Goal: Task Accomplishment & Management: Manage account settings

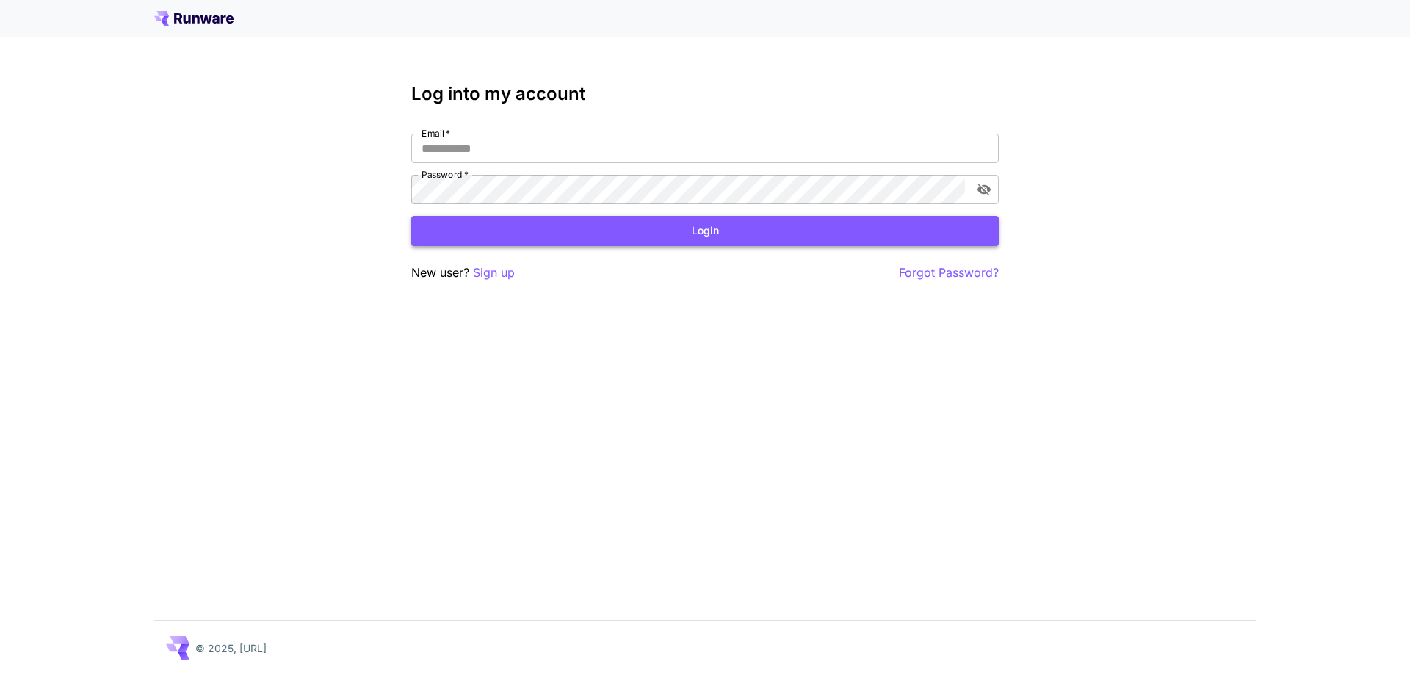
type input "**********"
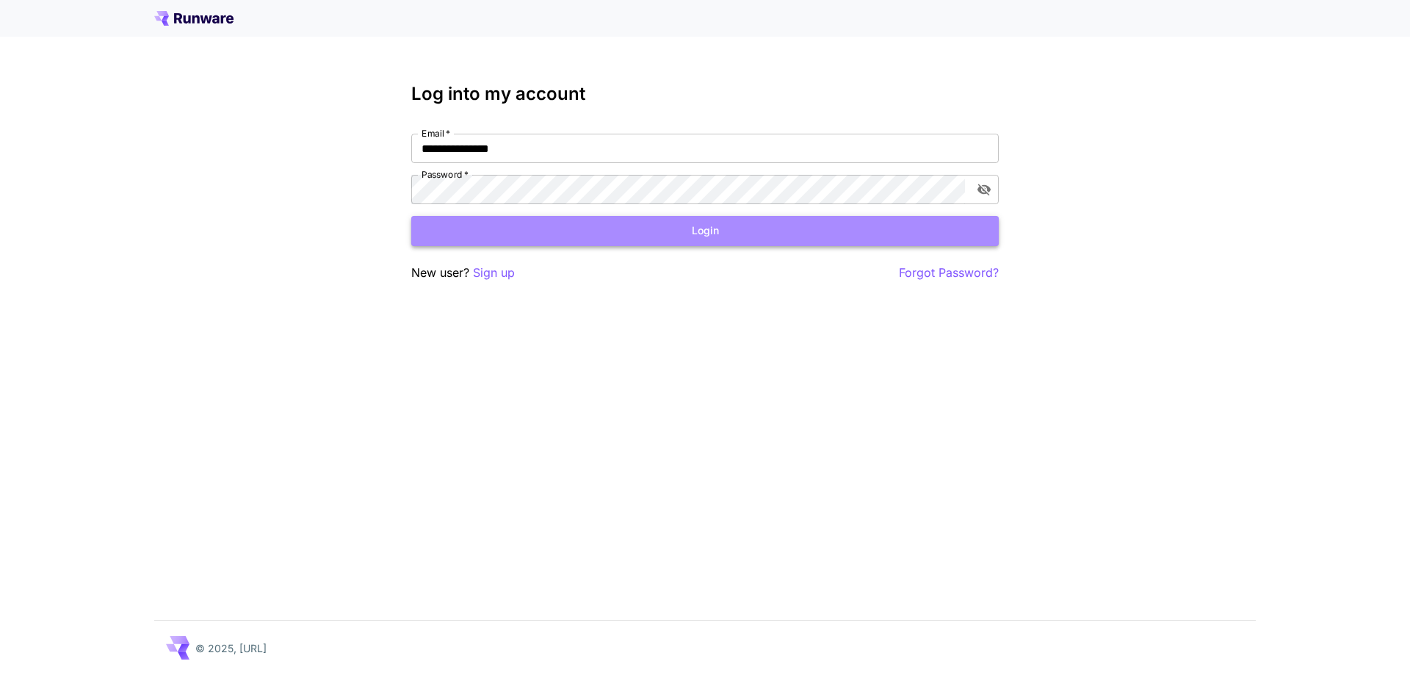
click at [610, 231] on button "Login" at bounding box center [705, 231] width 588 height 30
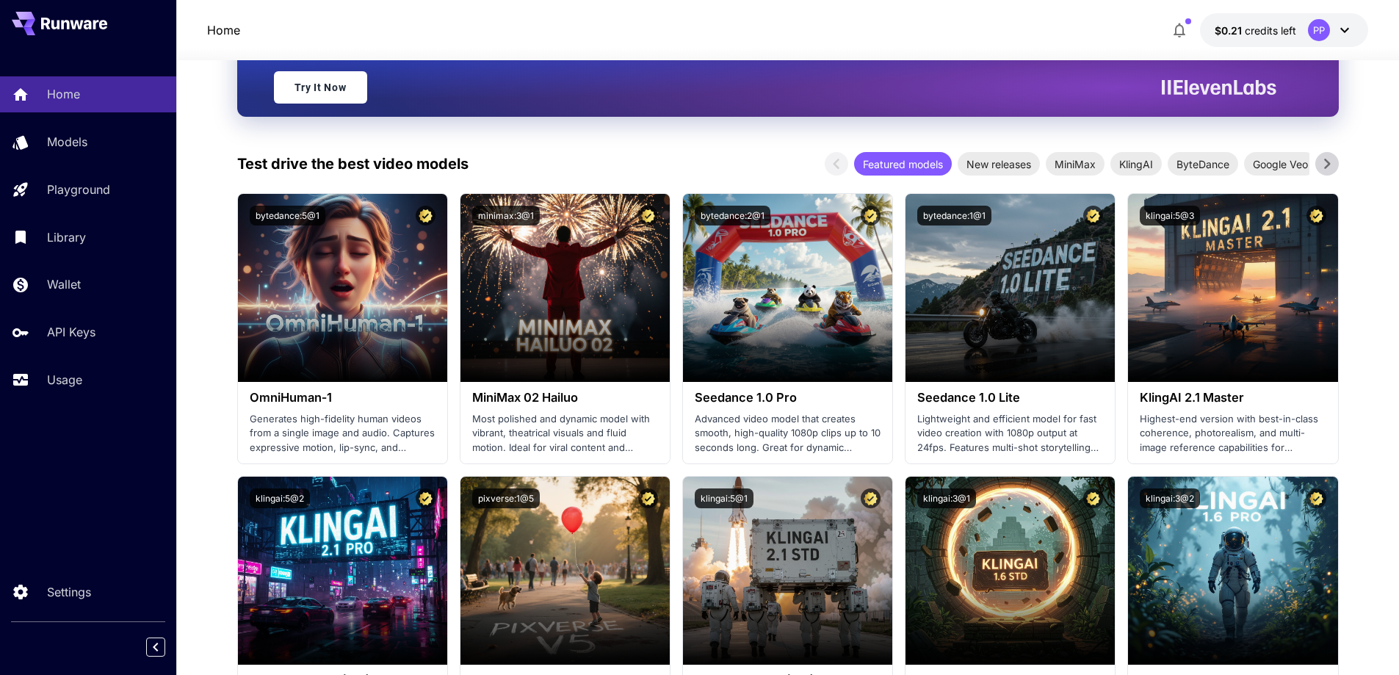
scroll to position [220, 0]
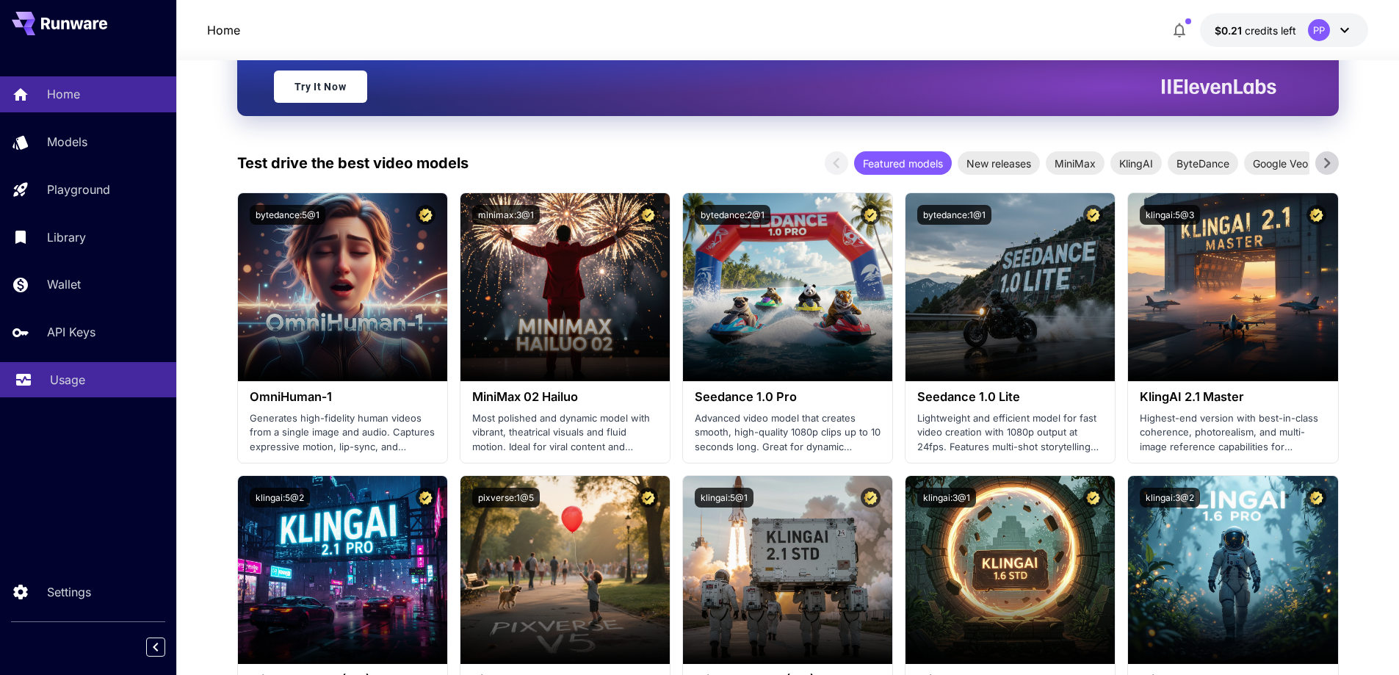
click at [64, 377] on p "Usage" at bounding box center [67, 380] width 35 height 18
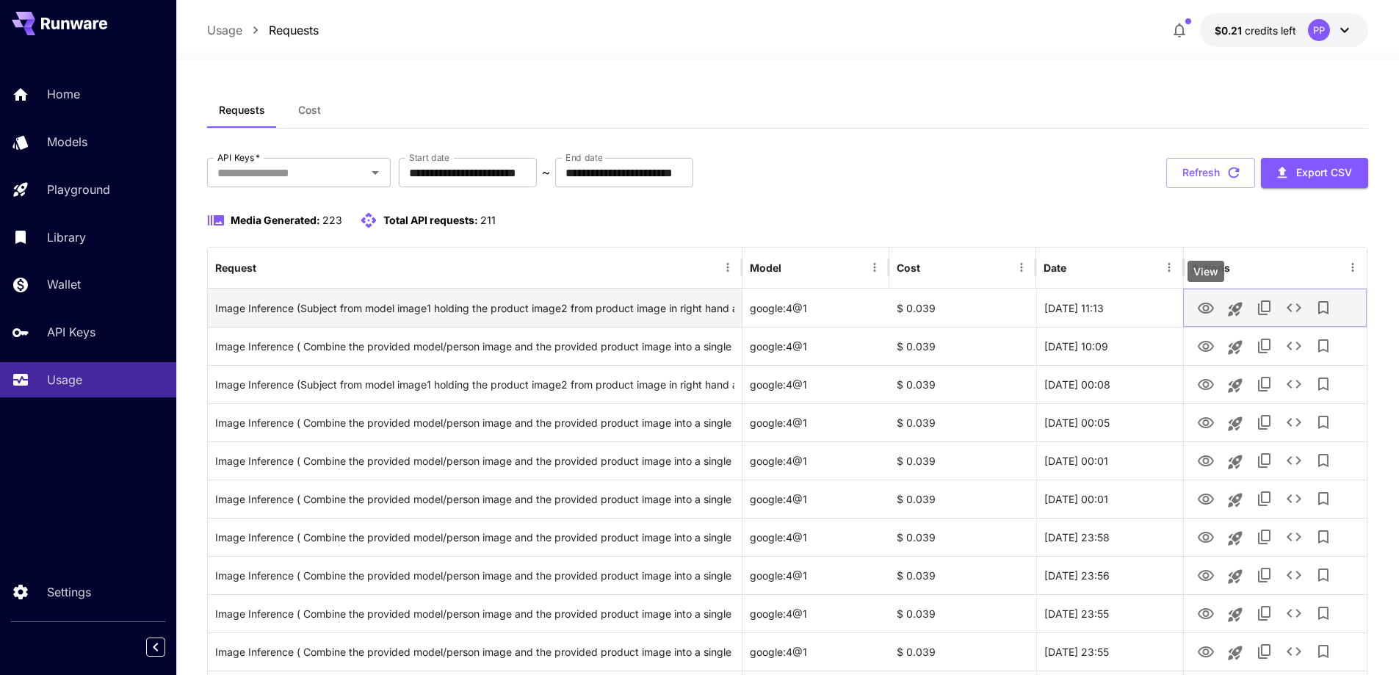
click at [1205, 303] on icon "View" at bounding box center [1206, 308] width 16 height 11
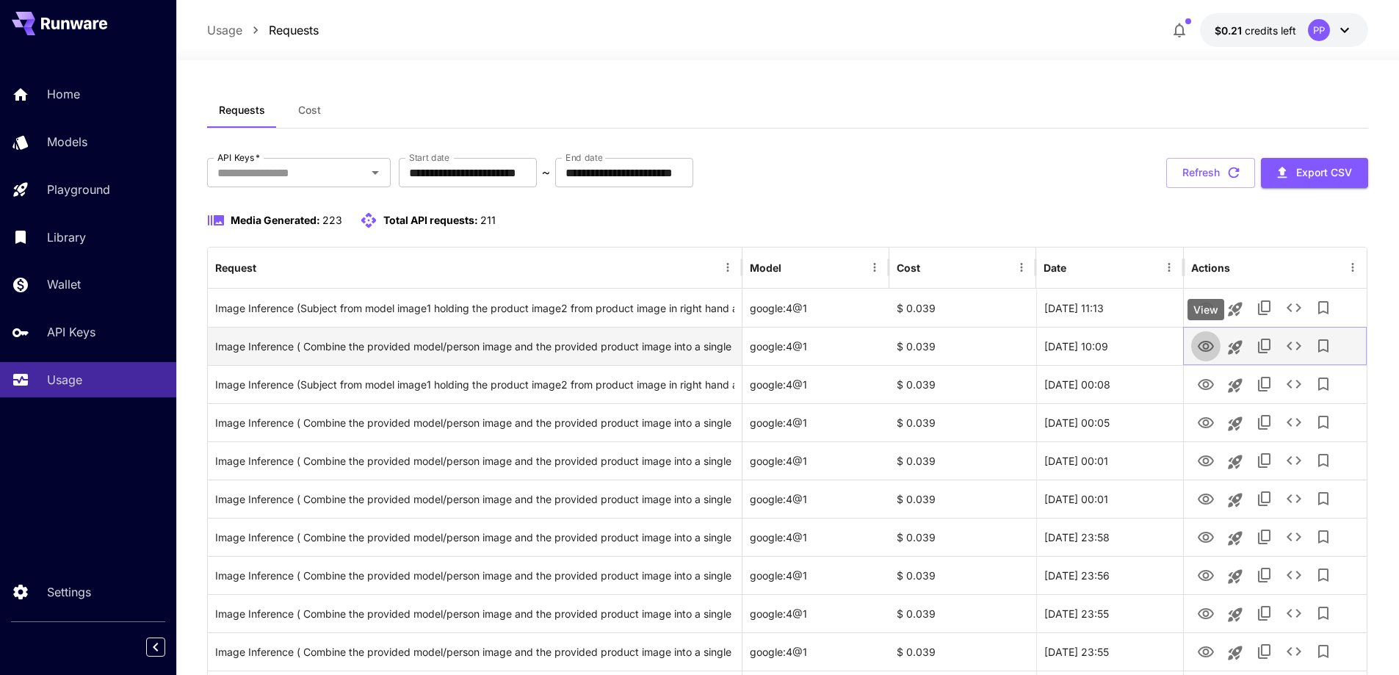
click at [1205, 351] on icon "View" at bounding box center [1206, 346] width 16 height 11
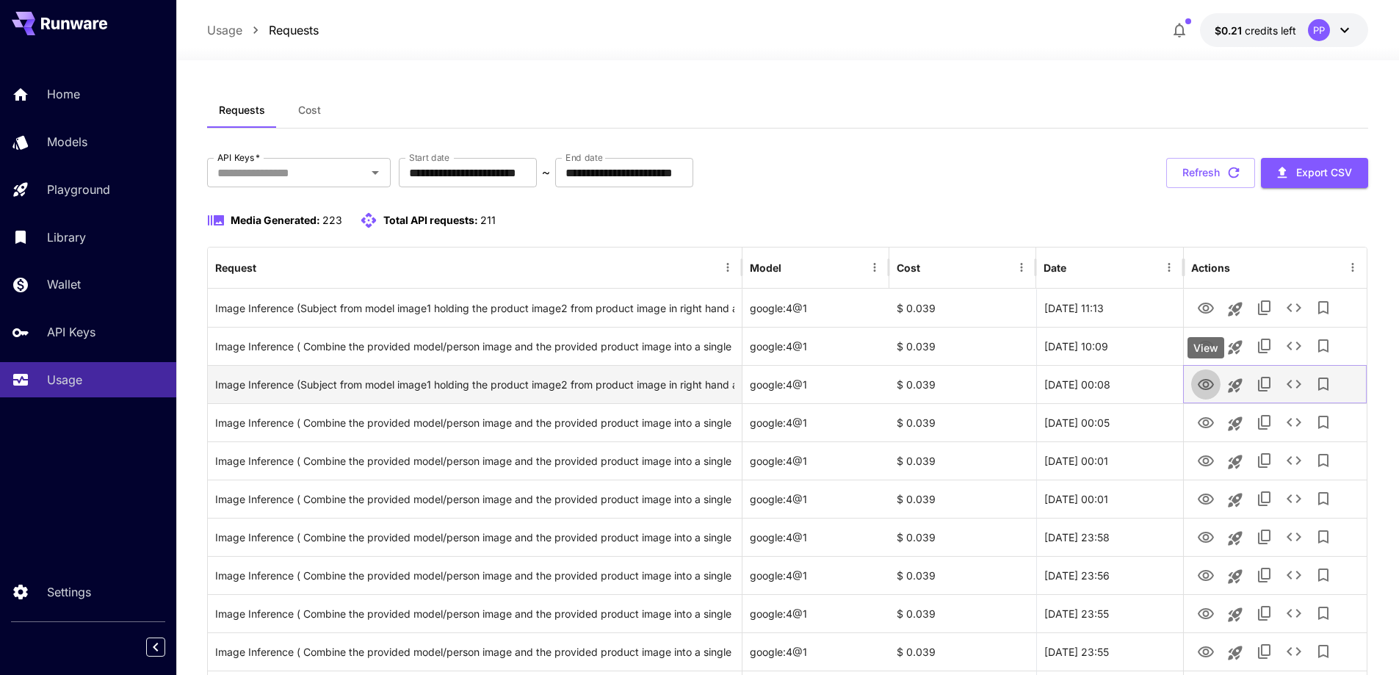
click at [1205, 387] on icon "View" at bounding box center [1206, 384] width 16 height 11
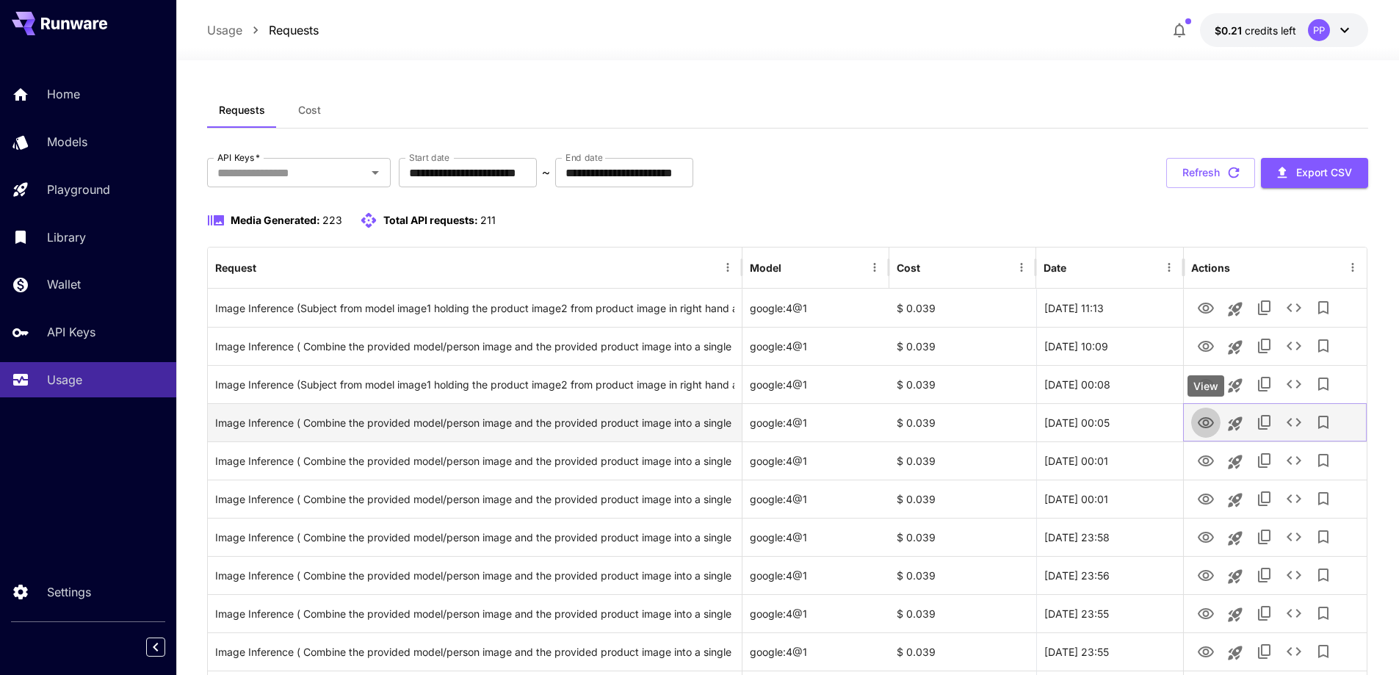
click at [1208, 419] on icon "View" at bounding box center [1206, 422] width 16 height 11
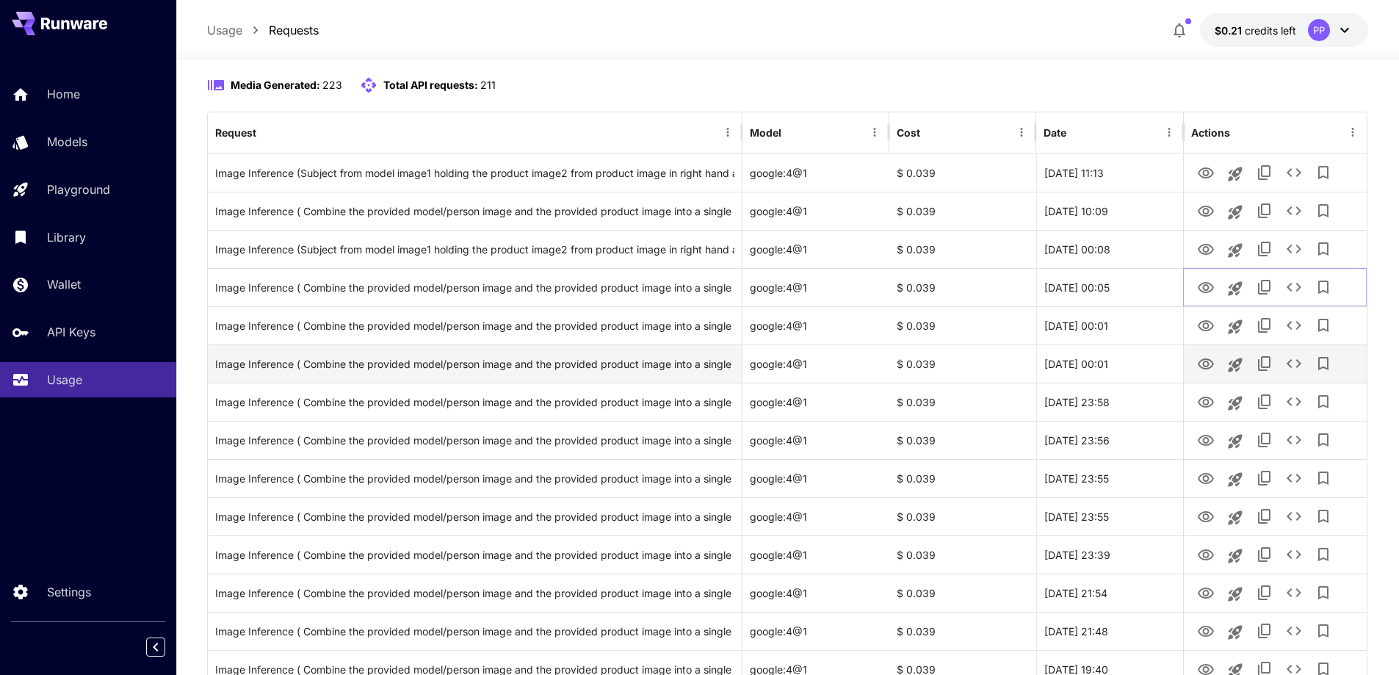
scroll to position [147, 0]
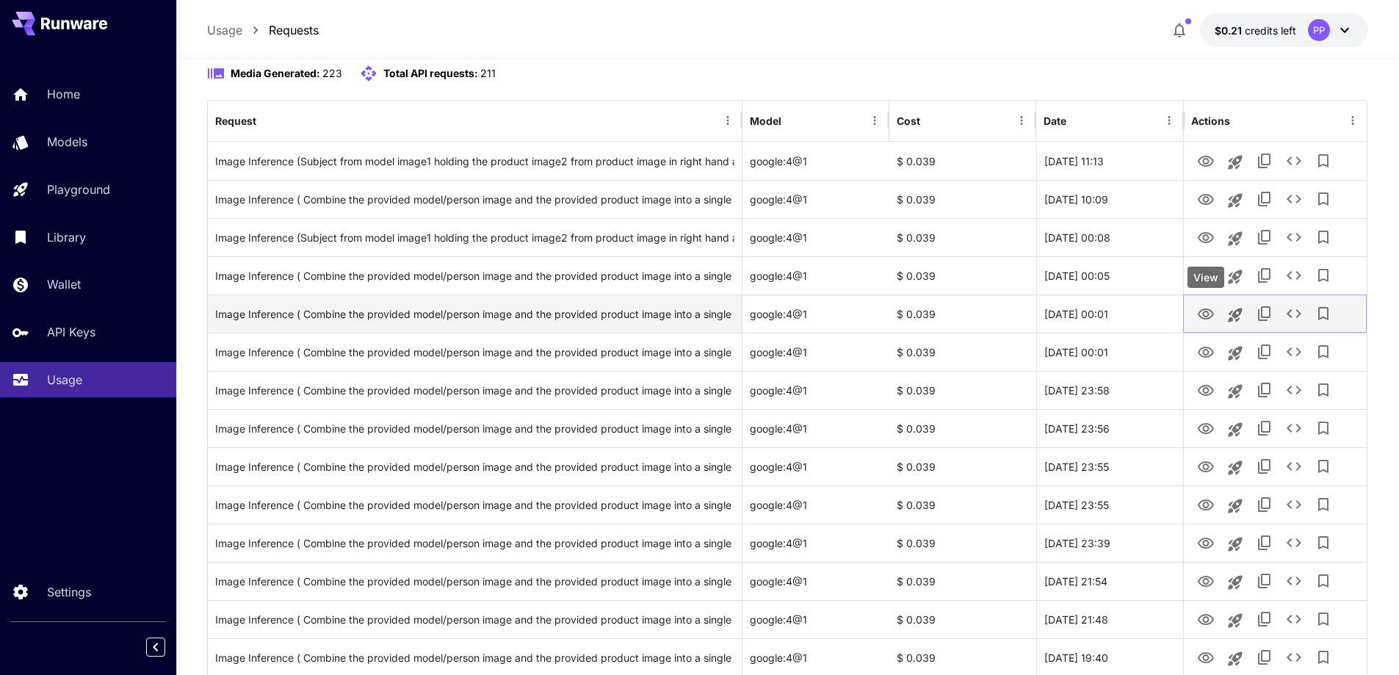
click at [1211, 310] on icon "View" at bounding box center [1206, 315] width 18 height 18
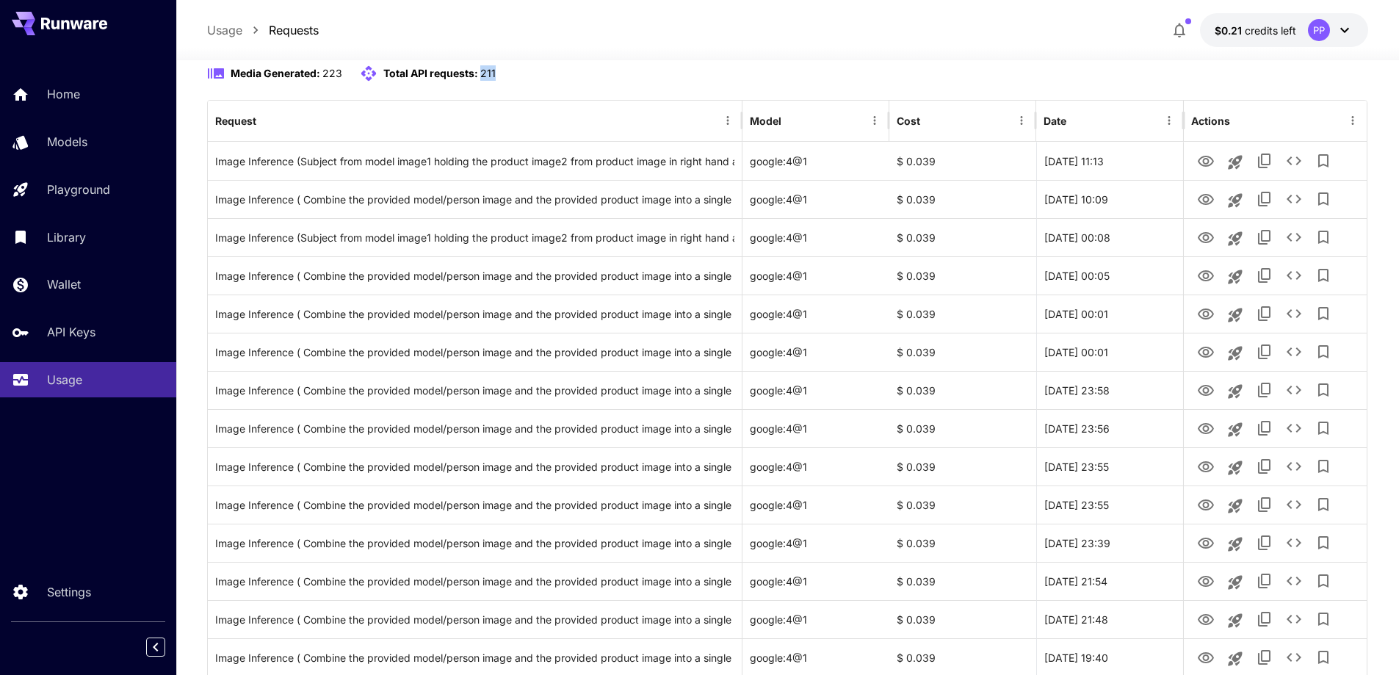
drag, startPoint x: 480, startPoint y: 68, endPoint x: 519, endPoint y: 73, distance: 38.5
click at [519, 73] on div "Media Generated: 223 Total API requests: 211" at bounding box center [788, 74] width 1162 height 18
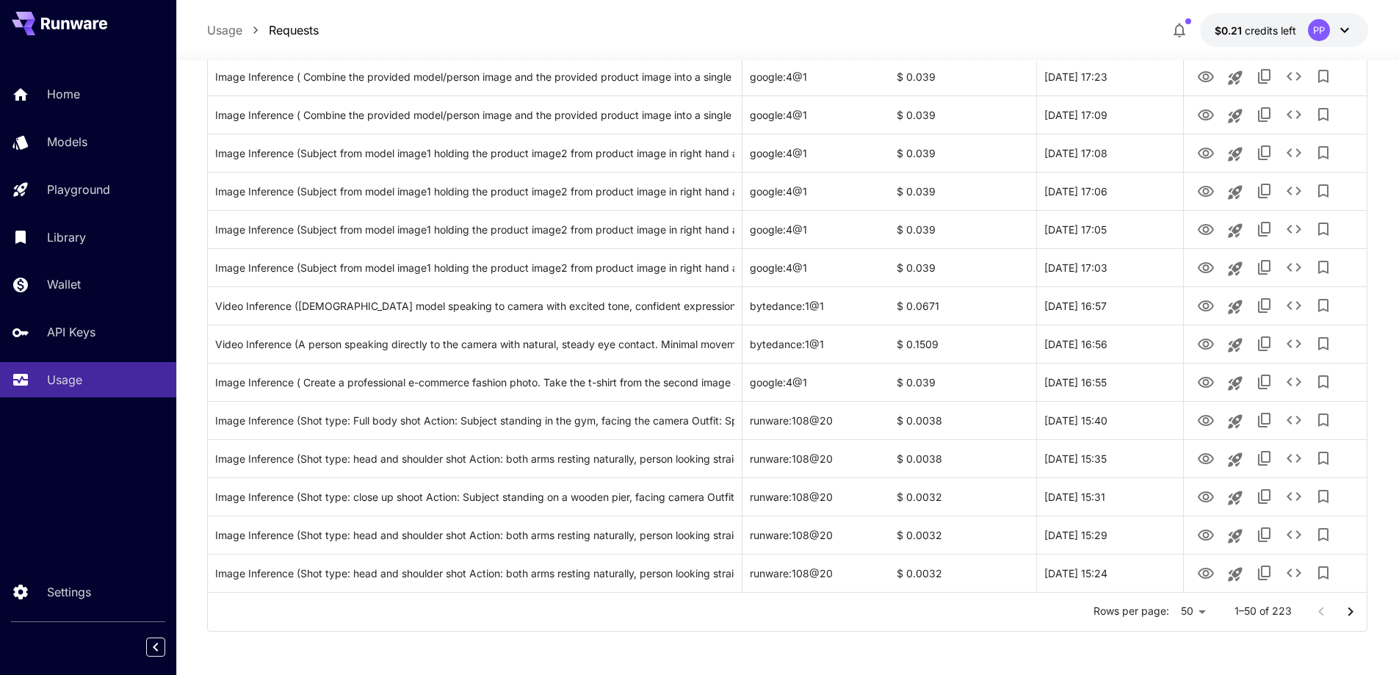
scroll to position [1607, 0]
click at [1349, 610] on icon "Go to next page" at bounding box center [1351, 611] width 18 height 18
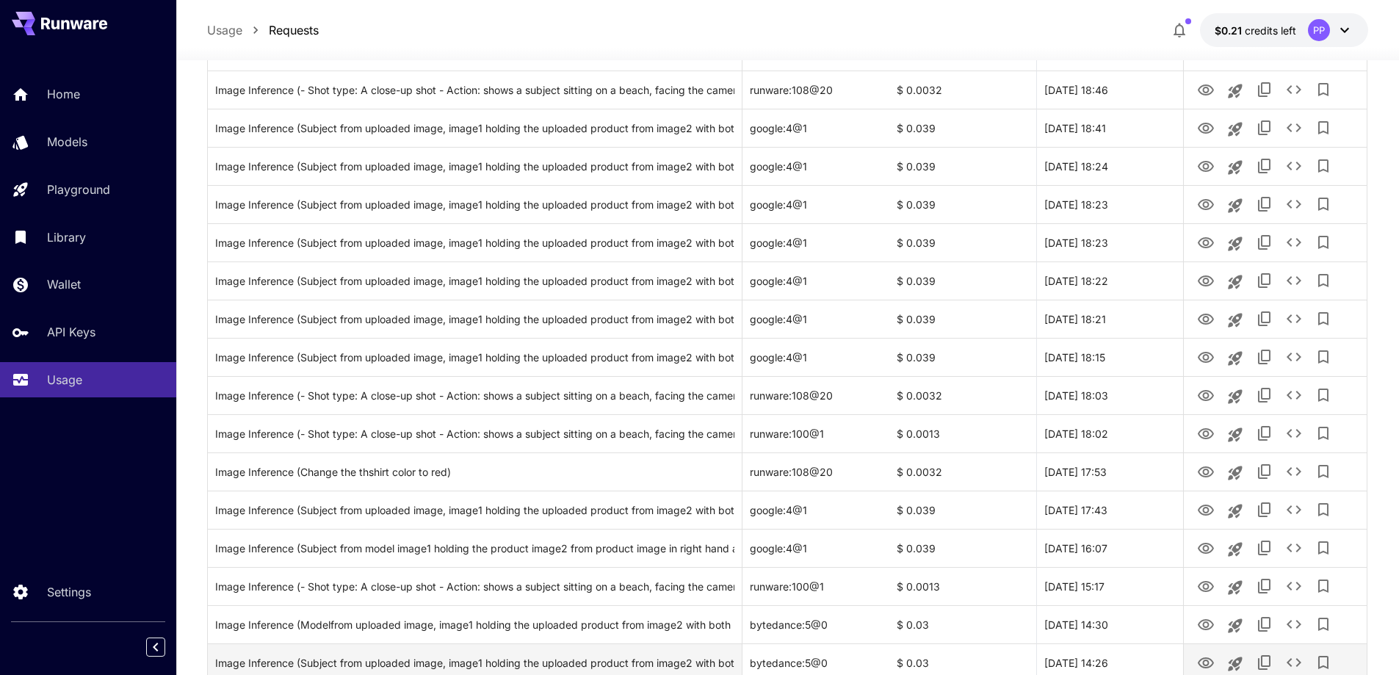
scroll to position [1387, 0]
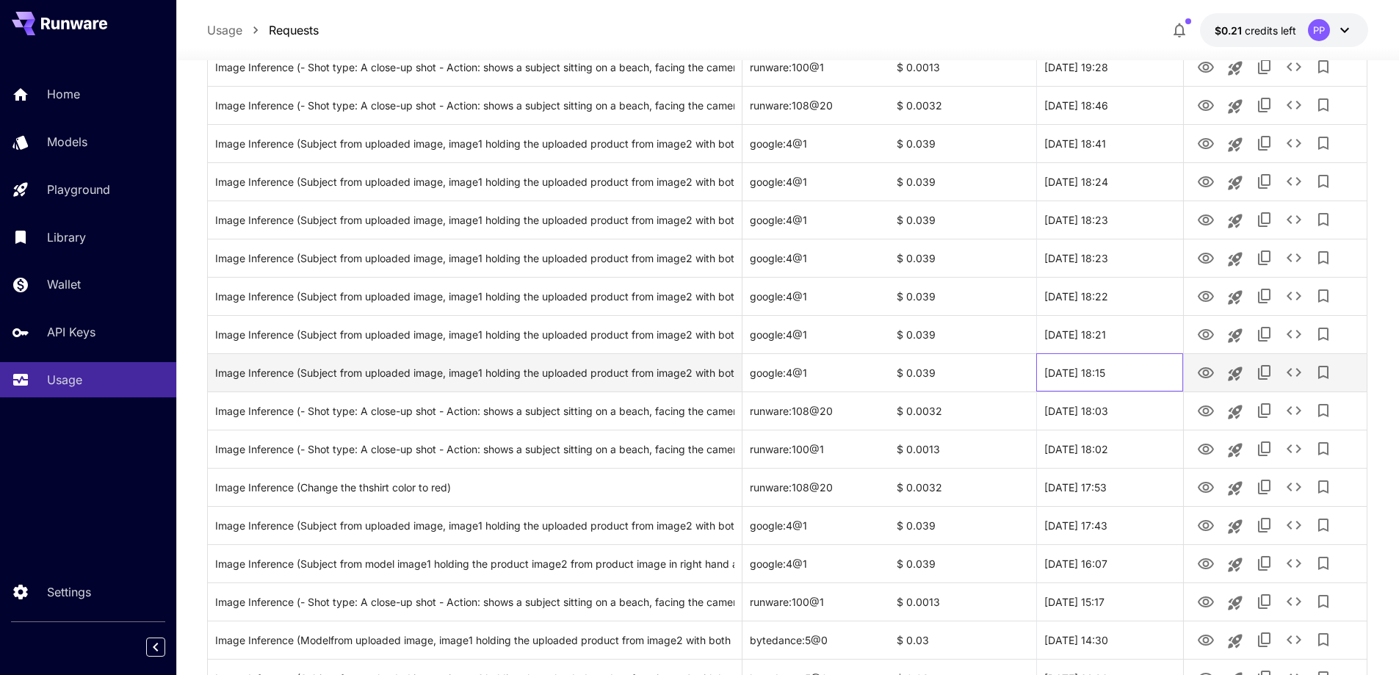
drag, startPoint x: 1044, startPoint y: 375, endPoint x: 1150, endPoint y: 379, distance: 105.9
click at [1150, 379] on div "[DATE] 18:15" at bounding box center [1110, 372] width 147 height 38
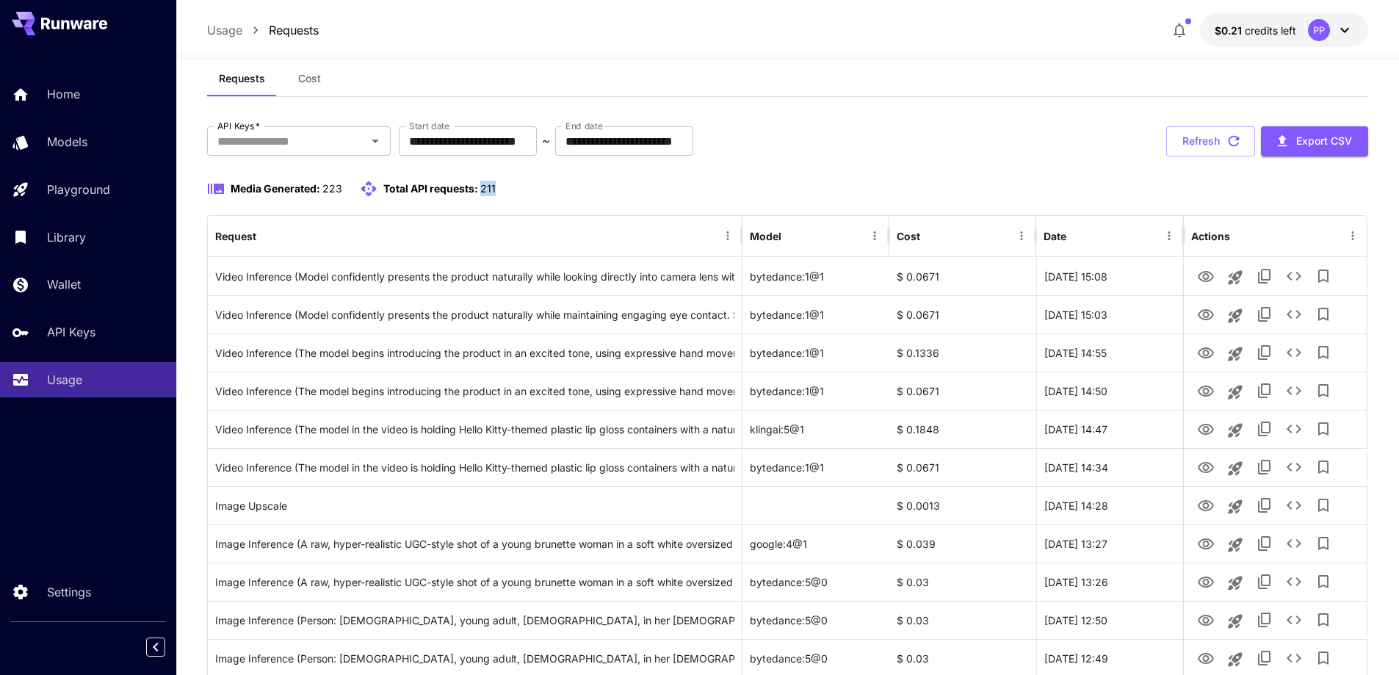
scroll to position [0, 0]
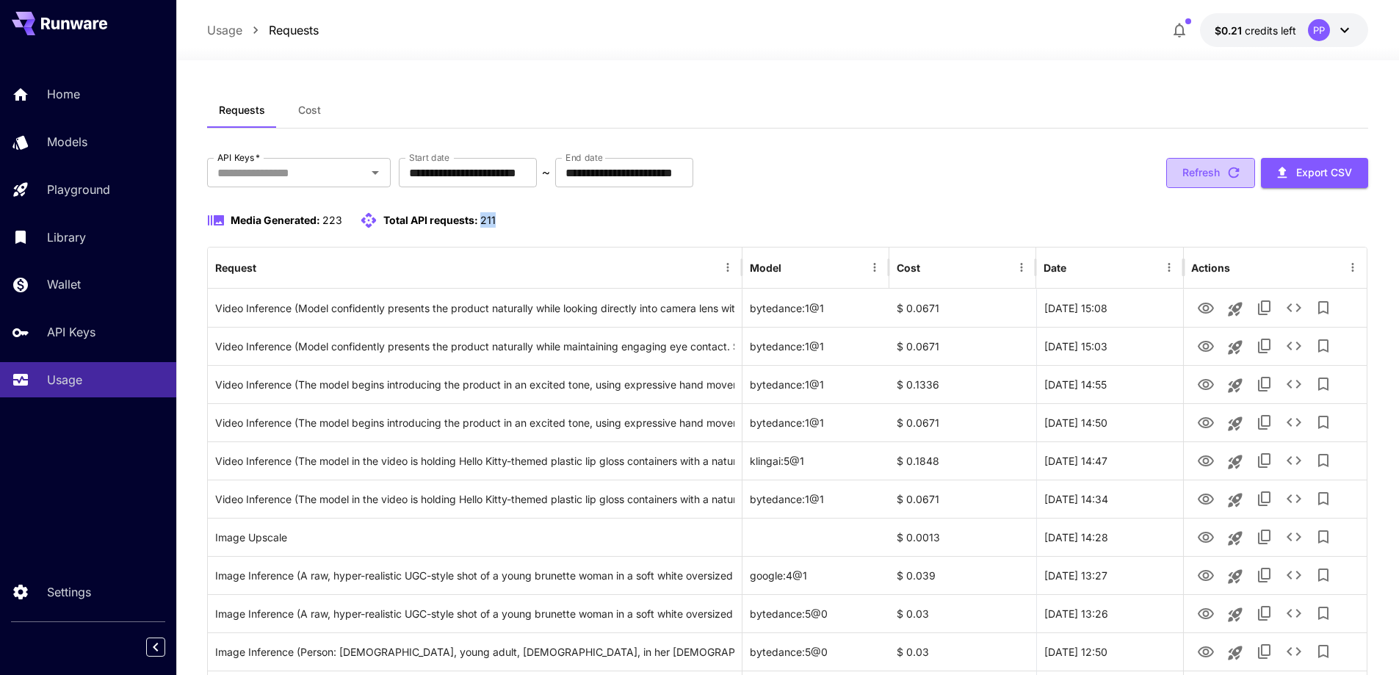
click at [1217, 167] on button "Refresh" at bounding box center [1211, 173] width 89 height 30
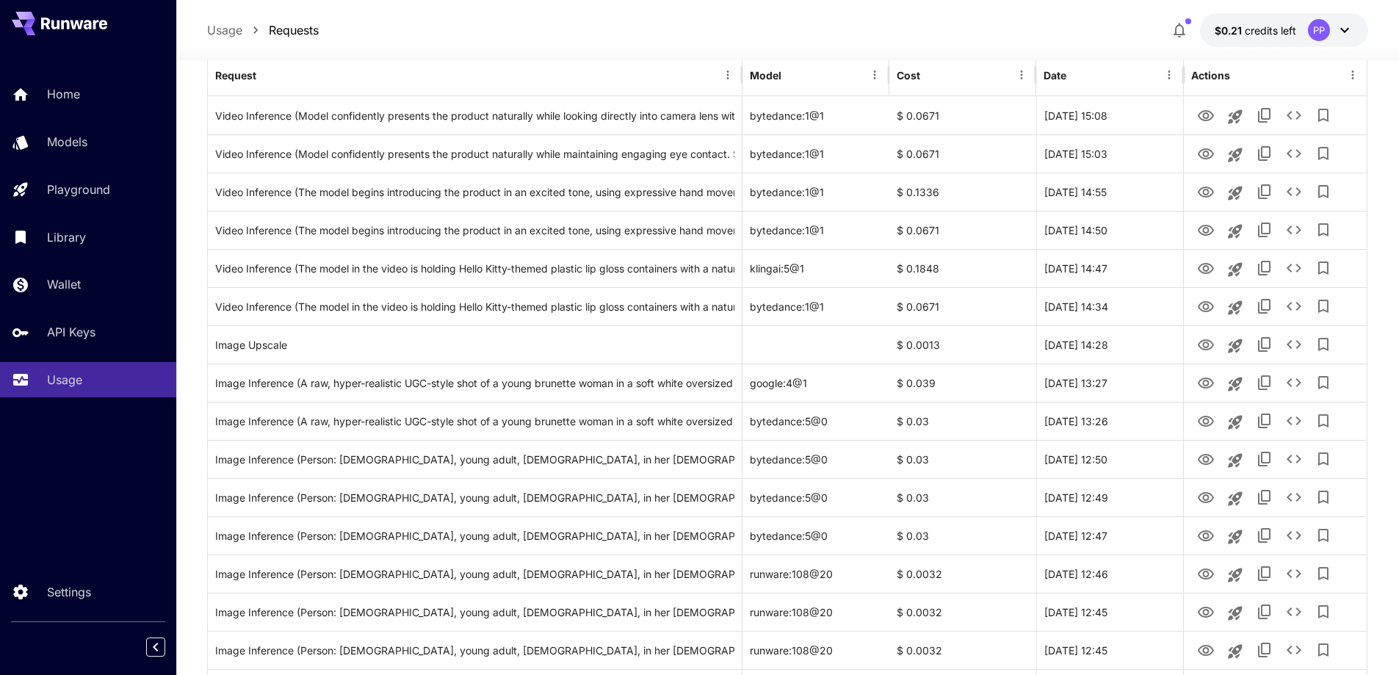
scroll to position [73, 0]
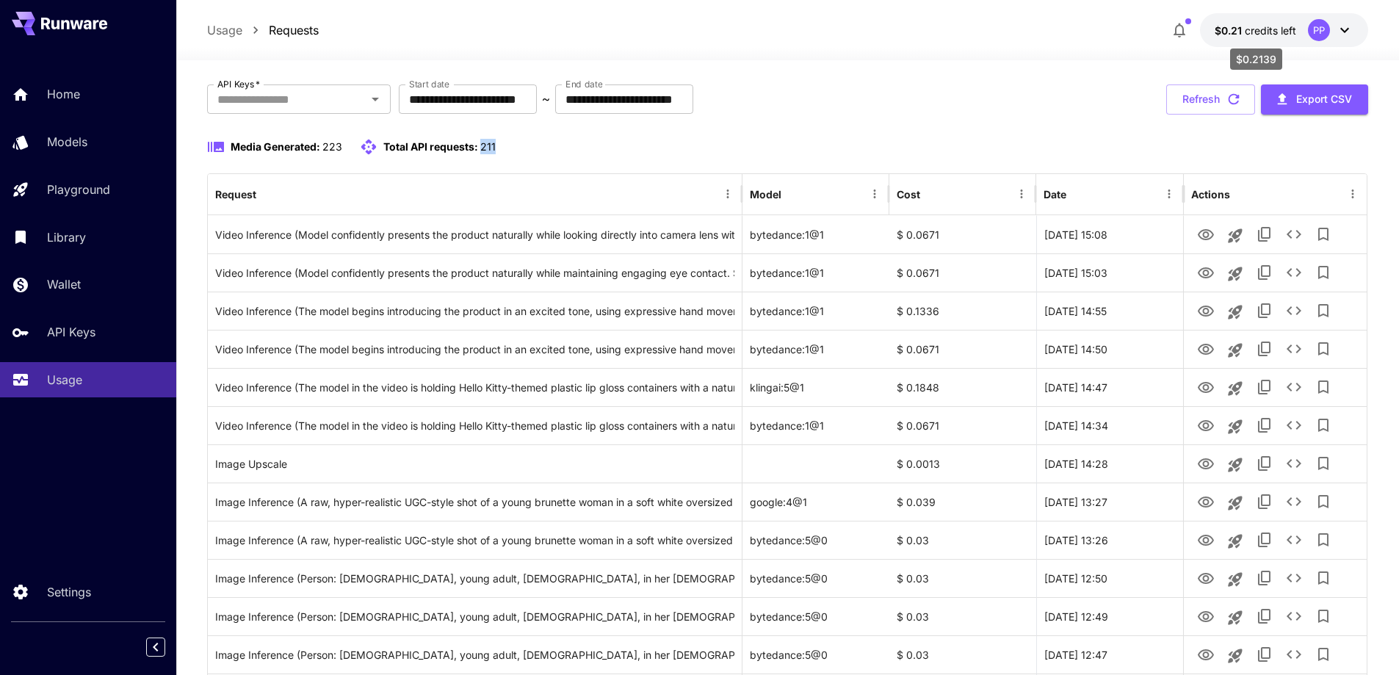
click at [1263, 28] on span "credits left" at bounding box center [1270, 30] width 51 height 12
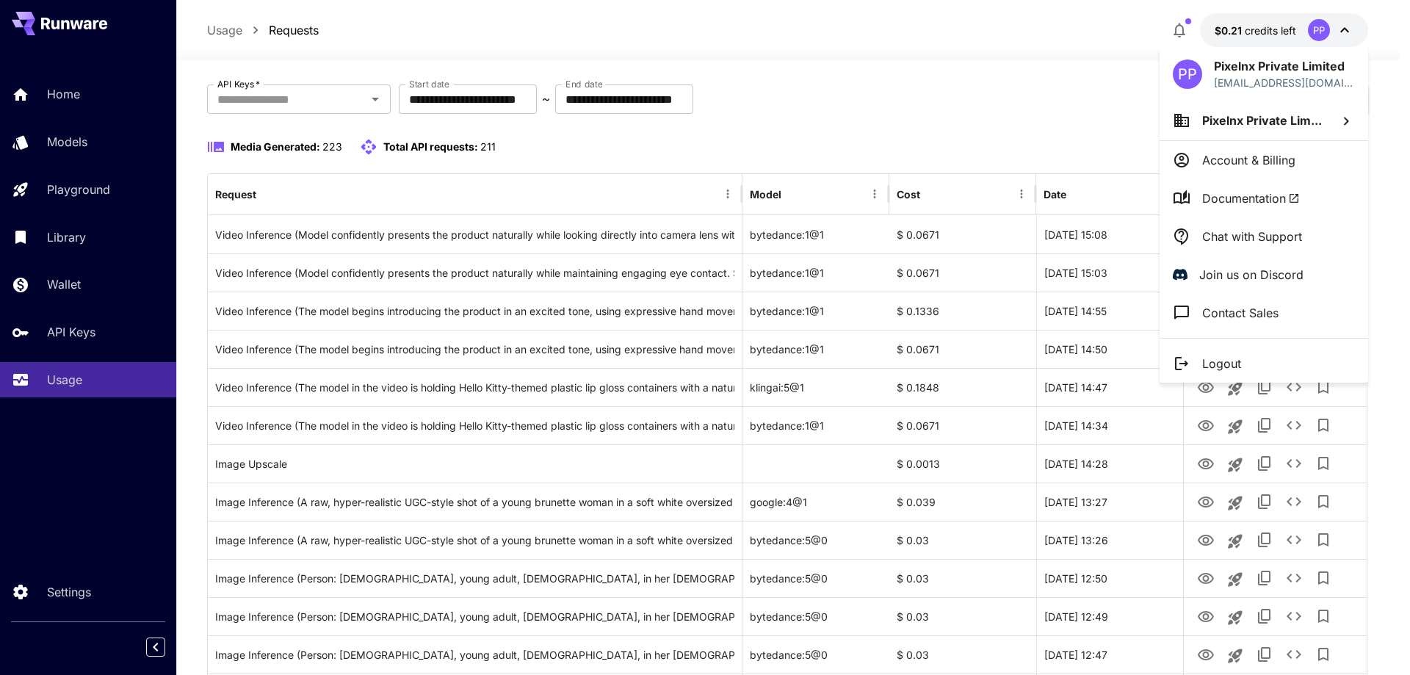
click at [952, 123] on div at bounding box center [705, 337] width 1410 height 675
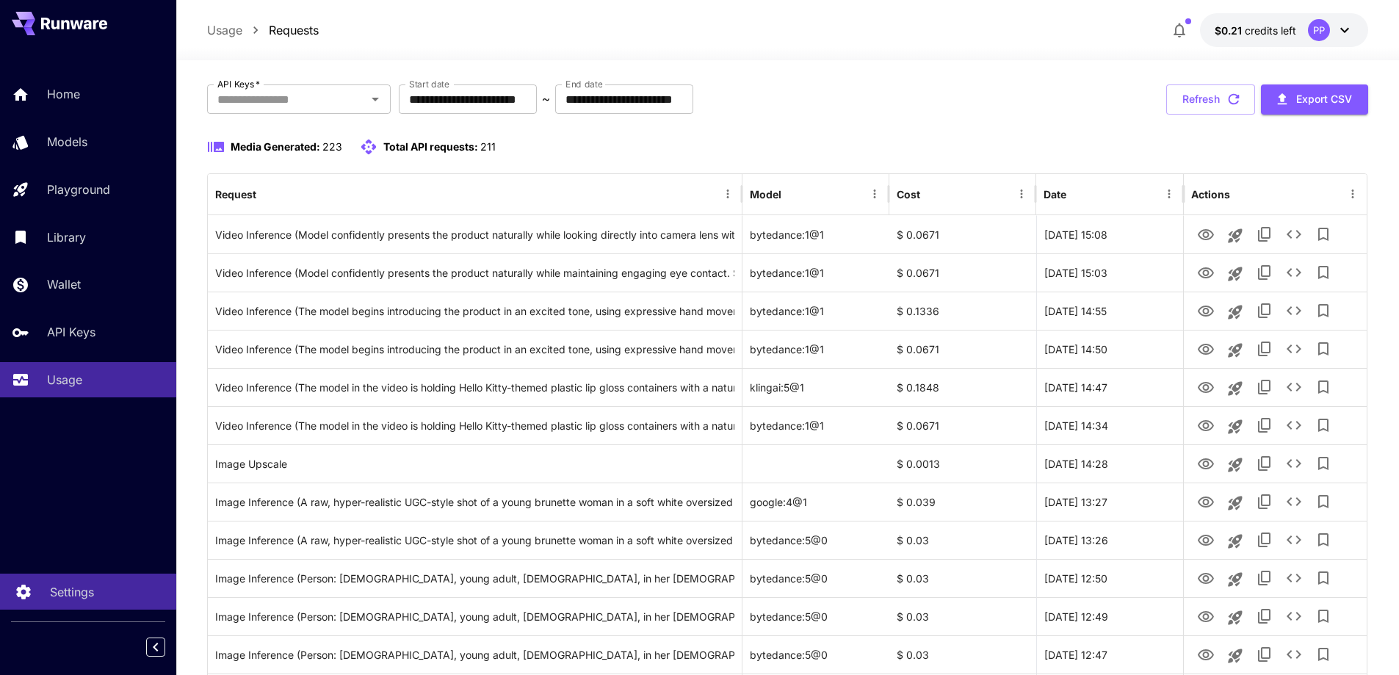
click at [73, 590] on p "Settings" at bounding box center [72, 592] width 44 height 18
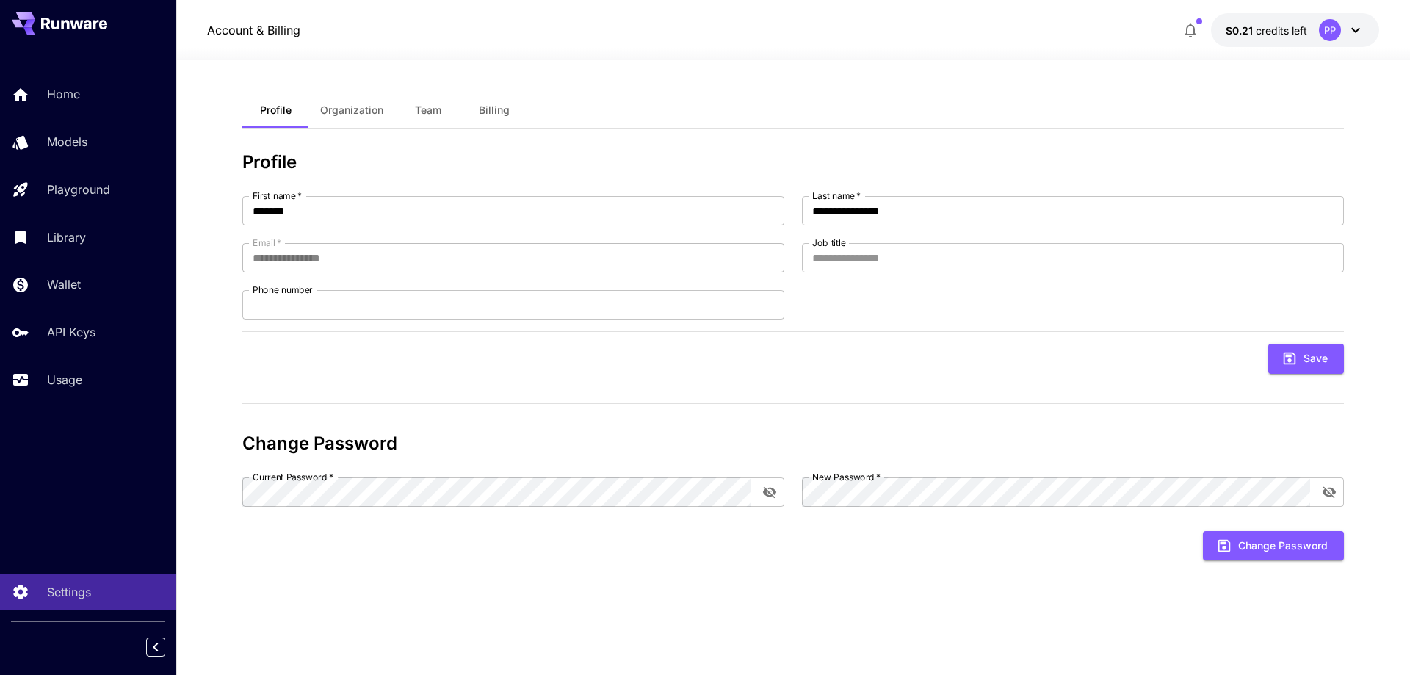
click at [495, 108] on span "Billing" at bounding box center [494, 110] width 31 height 13
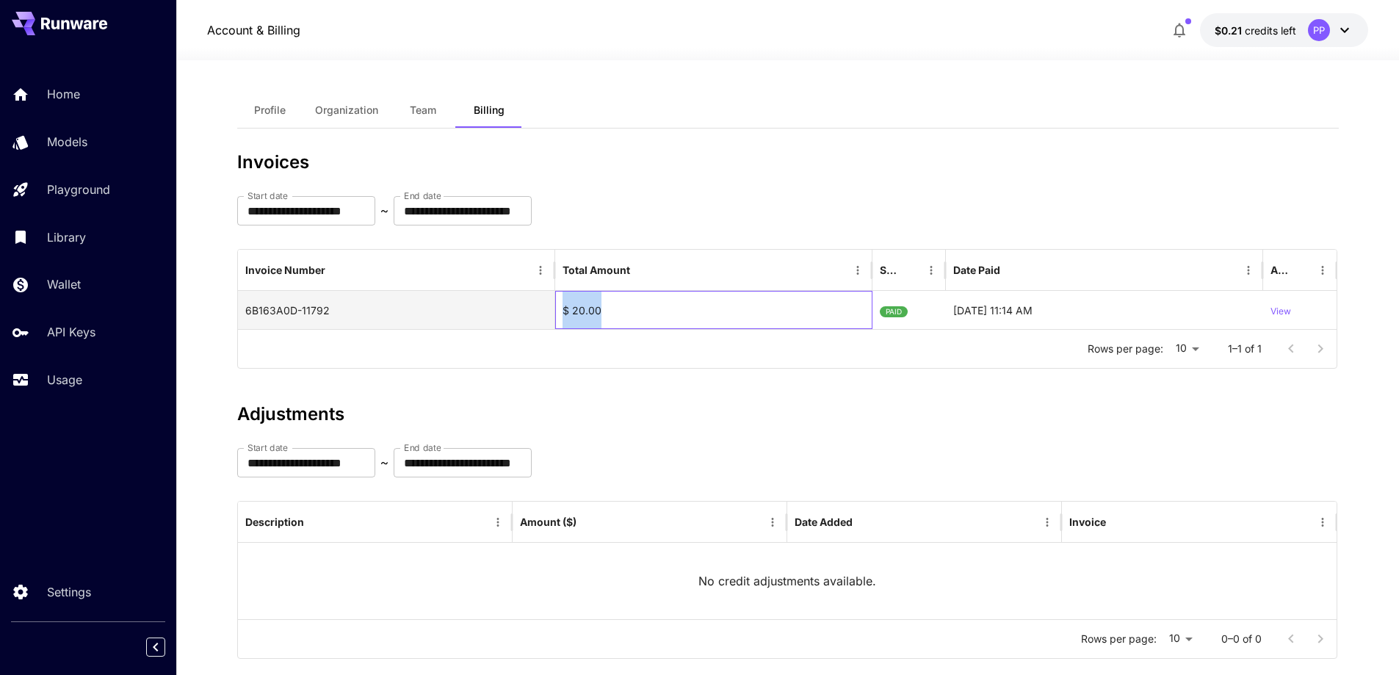
drag, startPoint x: 619, startPoint y: 313, endPoint x: 553, endPoint y: 311, distance: 66.1
click at [553, 311] on div "6B163A0D-11792 $ 20.00 PAID [DATE] 11:14 AM View" at bounding box center [788, 310] width 1100 height 38
